Goal: Task Accomplishment & Management: Manage account settings

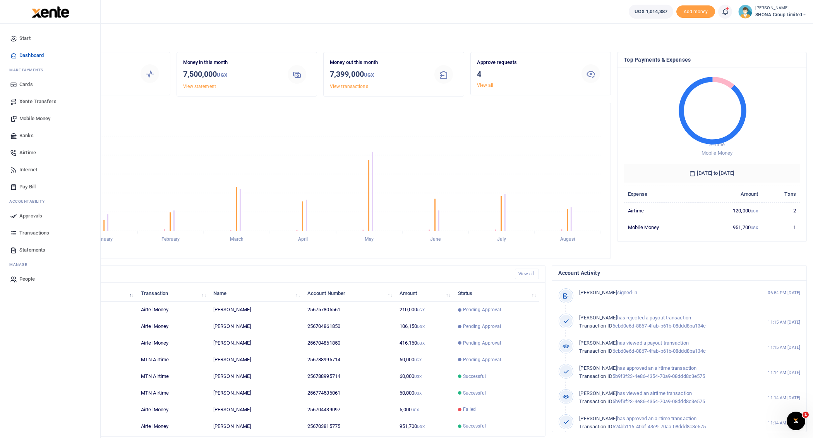
click at [27, 214] on span "Approvals" at bounding box center [30, 216] width 23 height 8
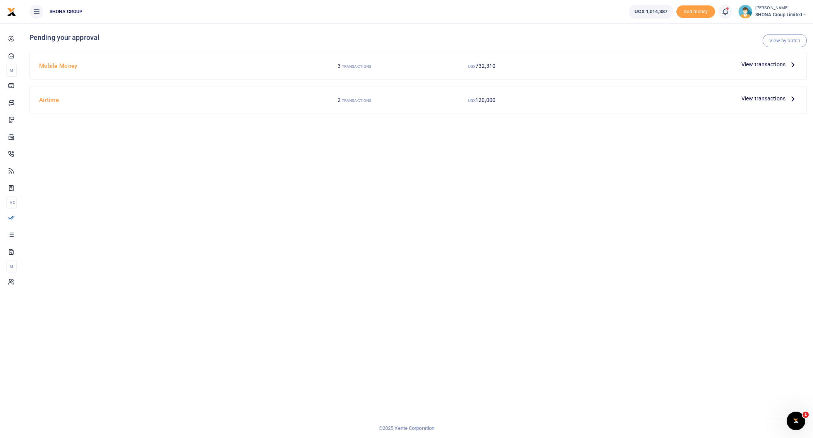
click at [794, 64] on icon at bounding box center [793, 64] width 9 height 9
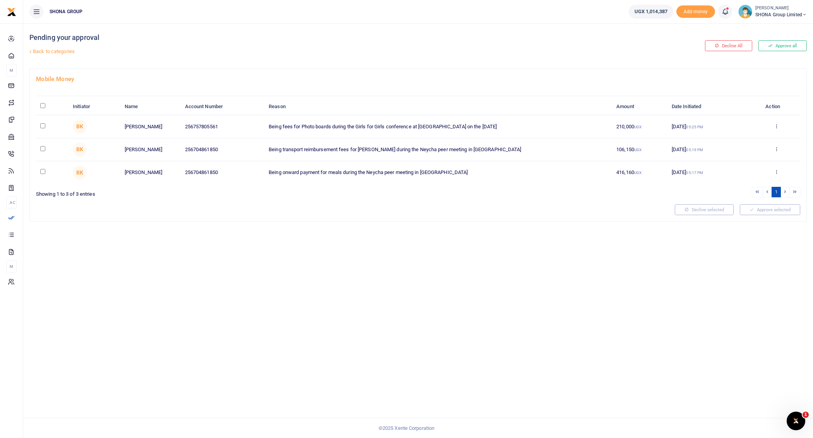
click at [43, 51] on link "Back to categories" at bounding box center [286, 51] width 518 height 13
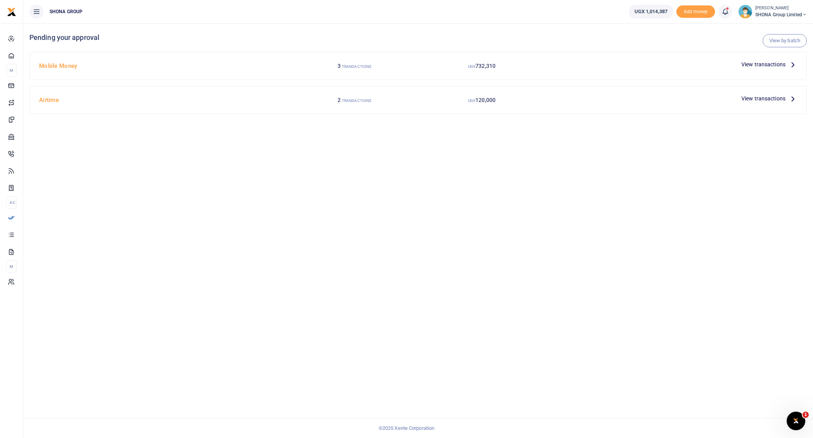
click at [792, 64] on icon at bounding box center [793, 64] width 9 height 9
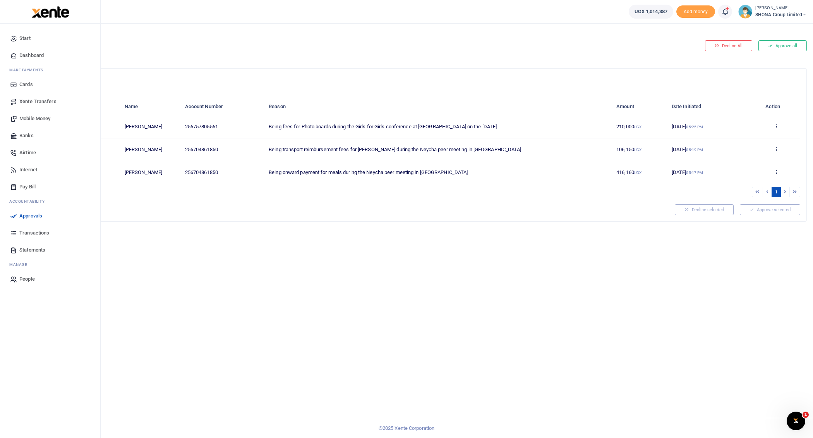
click at [27, 116] on span "Mobile Money" at bounding box center [34, 119] width 31 height 8
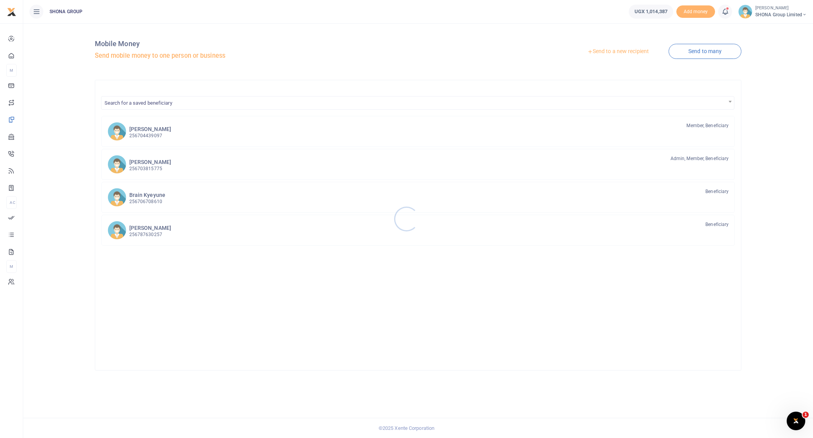
click at [119, 163] on div at bounding box center [406, 219] width 813 height 438
click at [139, 163] on h6 "[PERSON_NAME]" at bounding box center [150, 162] width 42 height 7
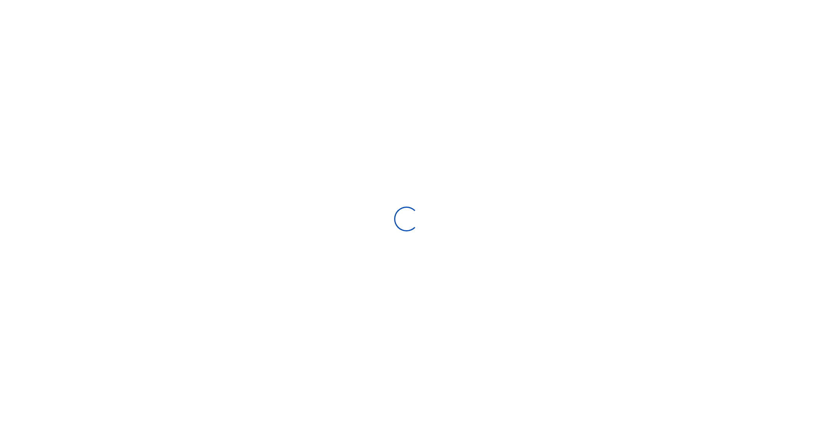
select select "Loading bundles"
select select
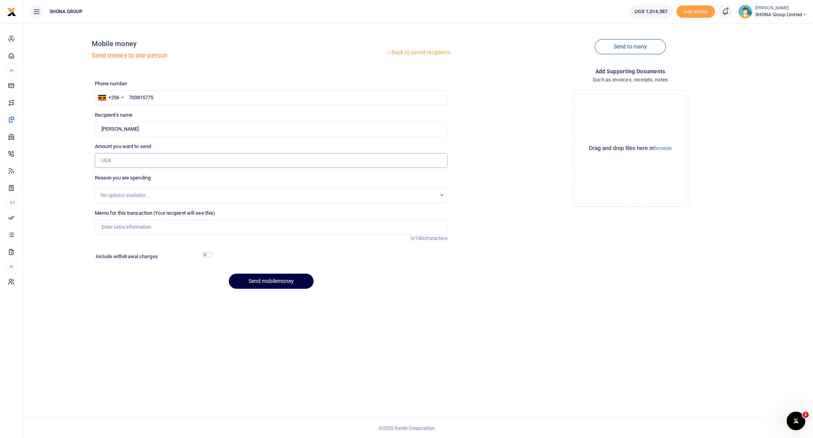
click at [113, 158] on input "Amount you want to send" at bounding box center [271, 160] width 353 height 15
type input "105,000"
click at [115, 221] on input "Memo for this transaction (Your recipient will see this)" at bounding box center [271, 227] width 353 height 15
type input "Being funds to facilitate travel reimbursement for Mildred Gachoka"
click at [264, 280] on button "Send mobilemoney" at bounding box center [271, 280] width 85 height 15
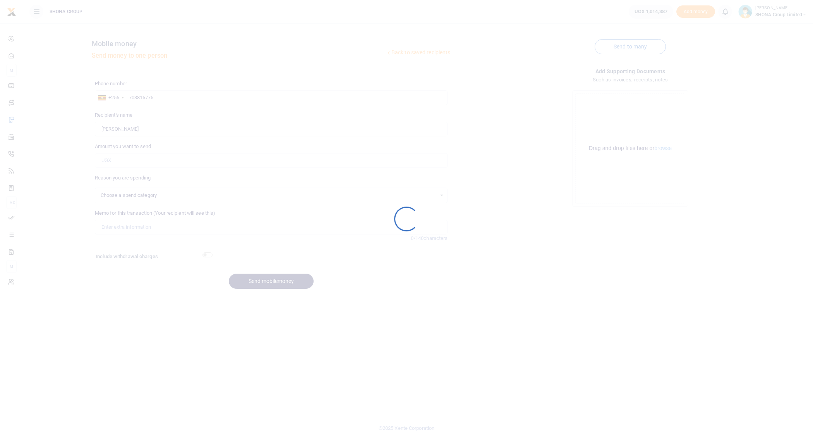
select select
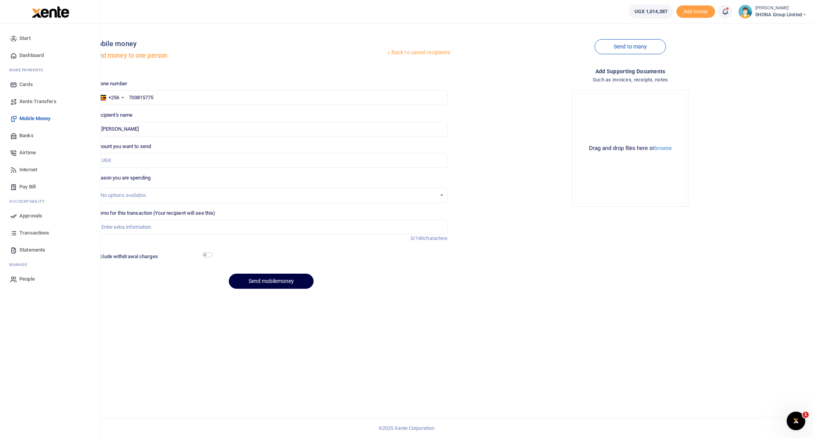
click at [23, 209] on link "Approvals" at bounding box center [50, 215] width 88 height 17
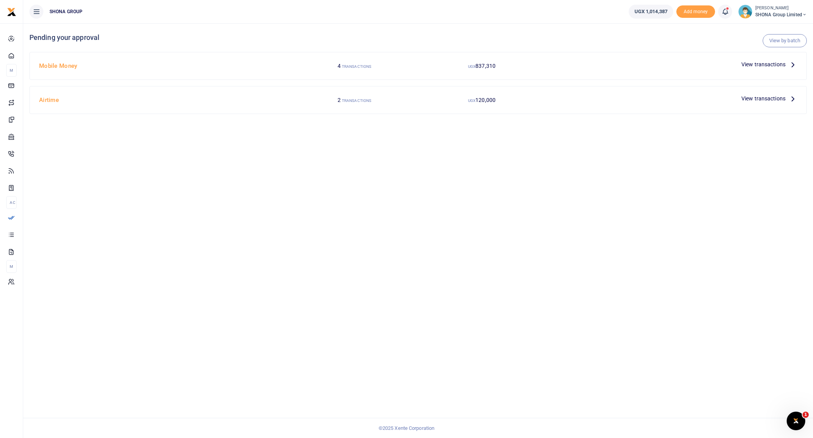
click at [793, 62] on icon at bounding box center [793, 64] width 9 height 9
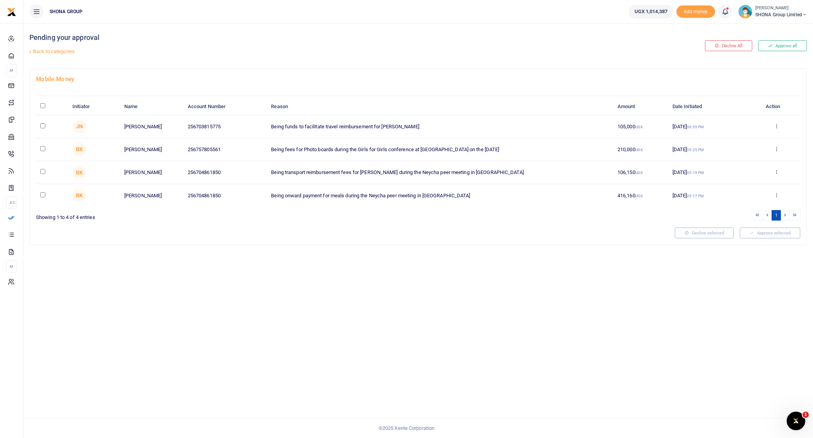
click at [43, 123] on input "checkbox" at bounding box center [42, 125] width 5 height 5
checkbox input "true"
click at [43, 147] on input "checkbox" at bounding box center [42, 148] width 5 height 5
checkbox input "true"
click at [774, 230] on button "Approve selected (2)" at bounding box center [768, 232] width 66 height 11
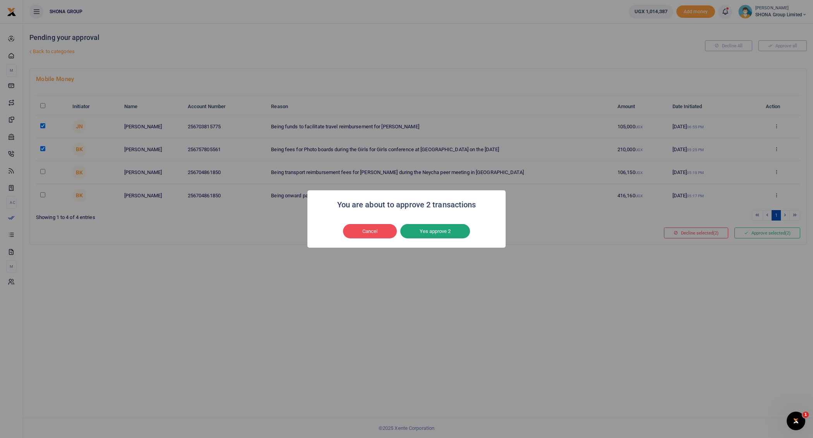
click at [438, 230] on button "Yes approve 2" at bounding box center [435, 231] width 70 height 15
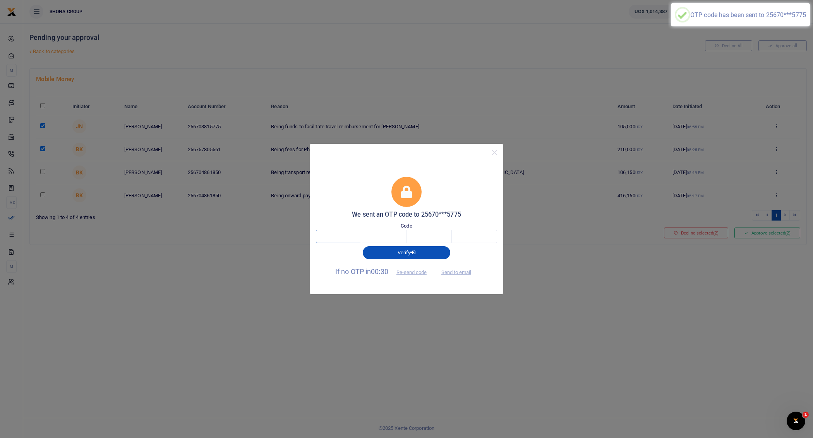
click at [340, 235] on input "text" at bounding box center [338, 236] width 45 height 13
type input "3"
type input "8"
type input "7"
type input "5"
